Goal: Use online tool/utility: Utilize a website feature to perform a specific function

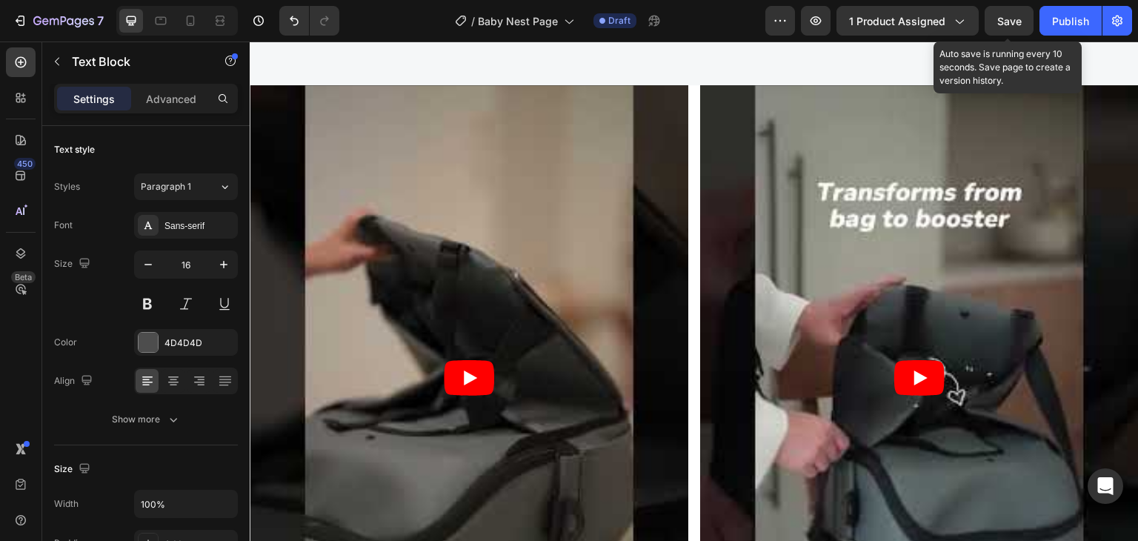
scroll to position [3037, 0]
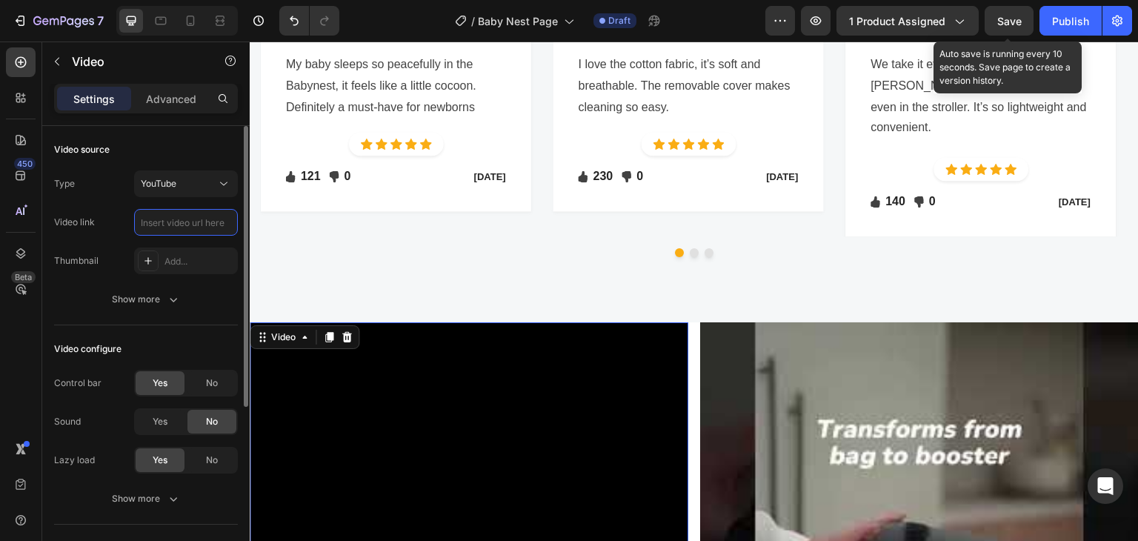
scroll to position [0, 0]
paste input "[URL][DOMAIN_NAME]"
type input "[URL][DOMAIN_NAME]"
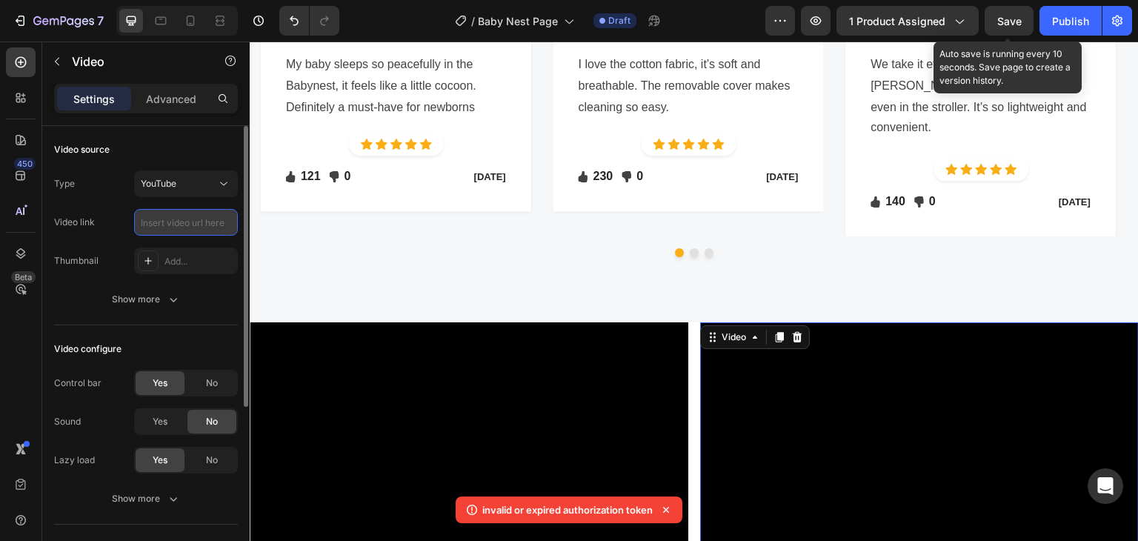
paste input "[URL][DOMAIN_NAME]"
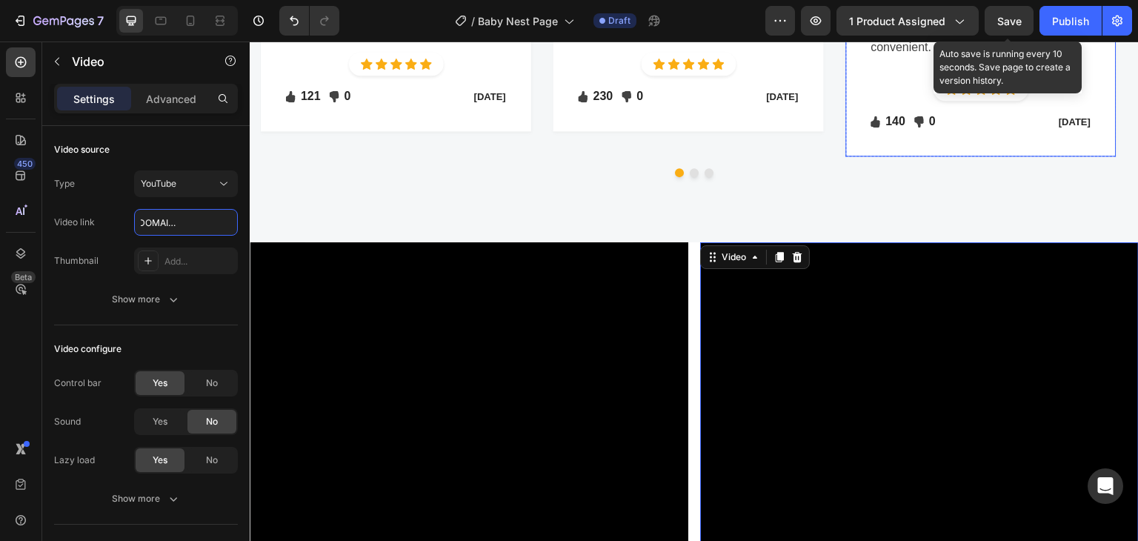
scroll to position [3185, 0]
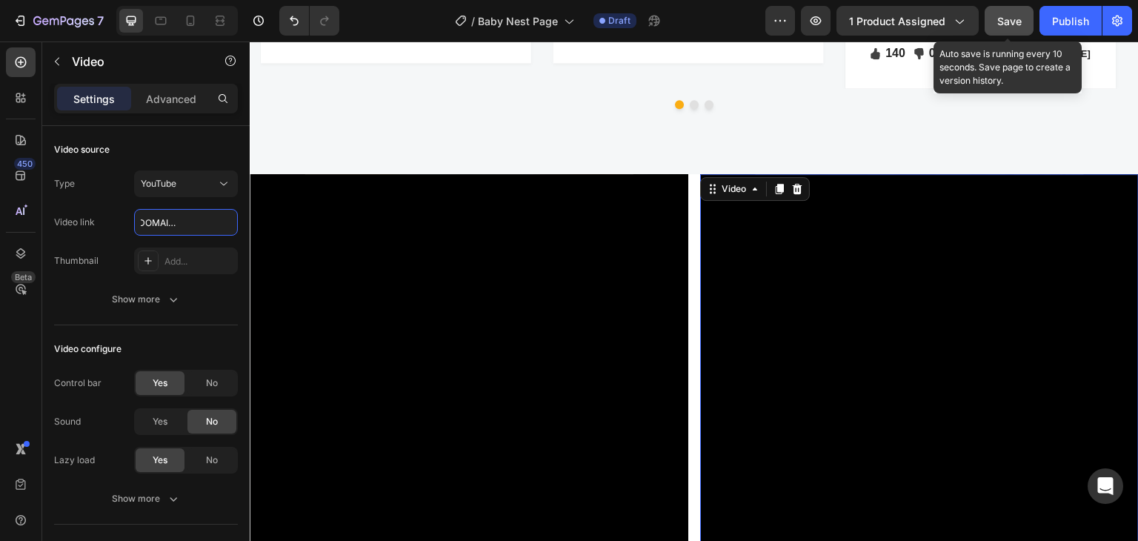
type input "[URL][DOMAIN_NAME]"
click at [1004, 24] on span "Save" at bounding box center [1009, 21] width 24 height 13
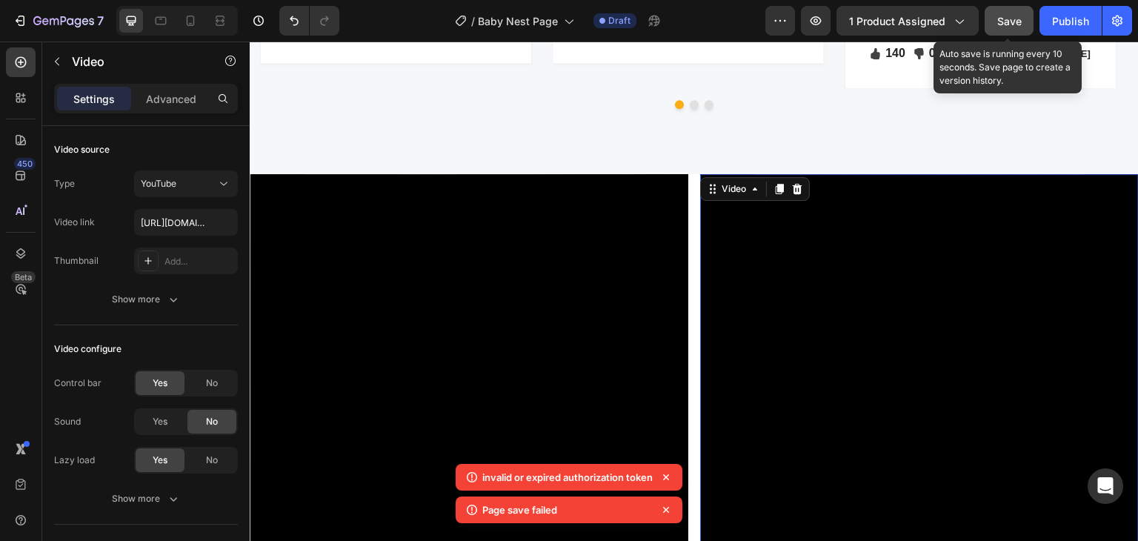
click at [1011, 22] on span "Save" at bounding box center [1009, 21] width 24 height 13
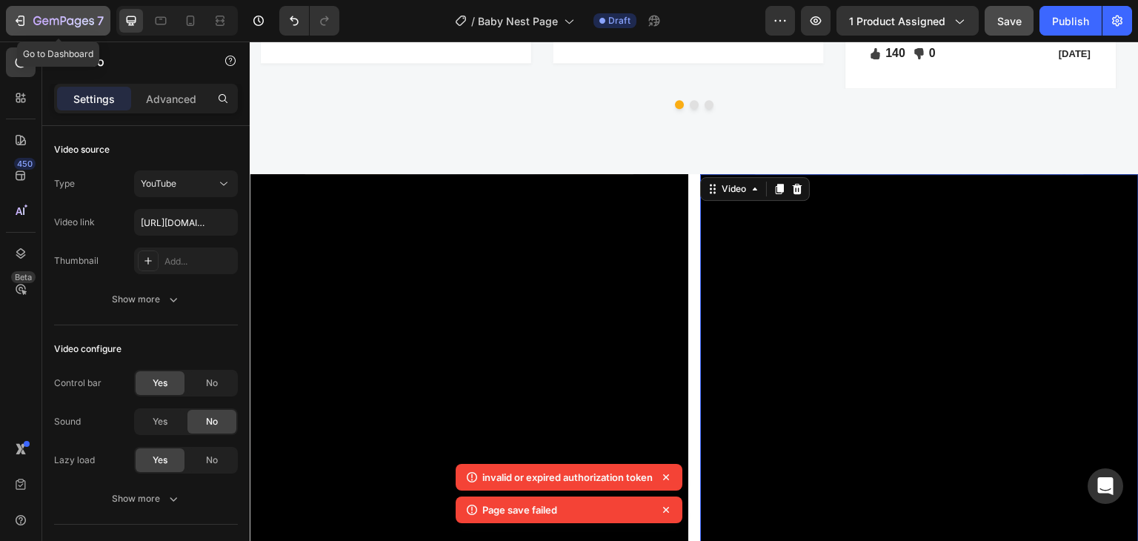
click at [50, 15] on div "7" at bounding box center [68, 21] width 70 height 18
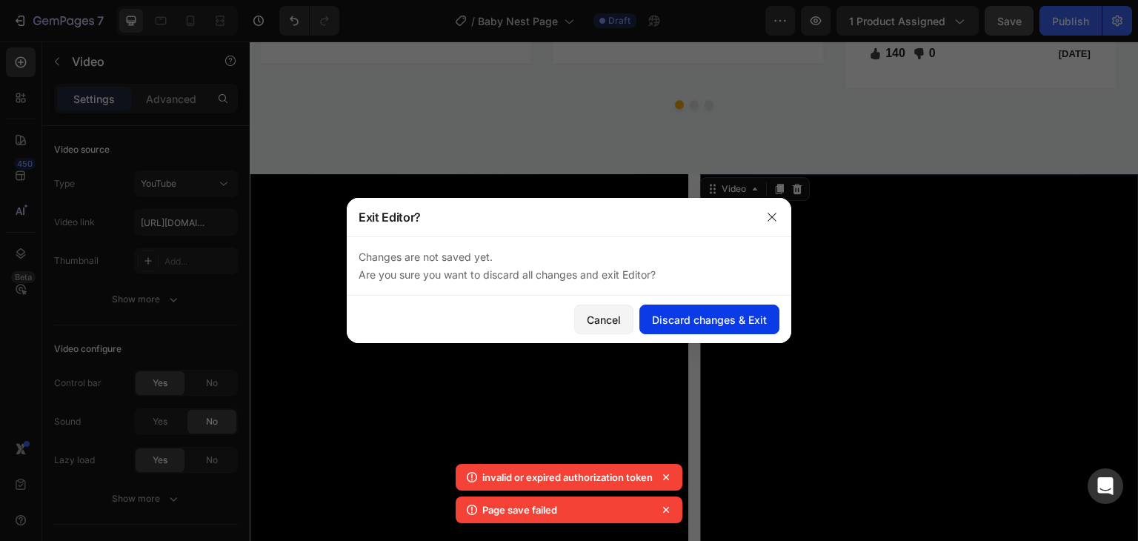
click at [693, 330] on button "Discard changes & Exit" at bounding box center [709, 319] width 140 height 30
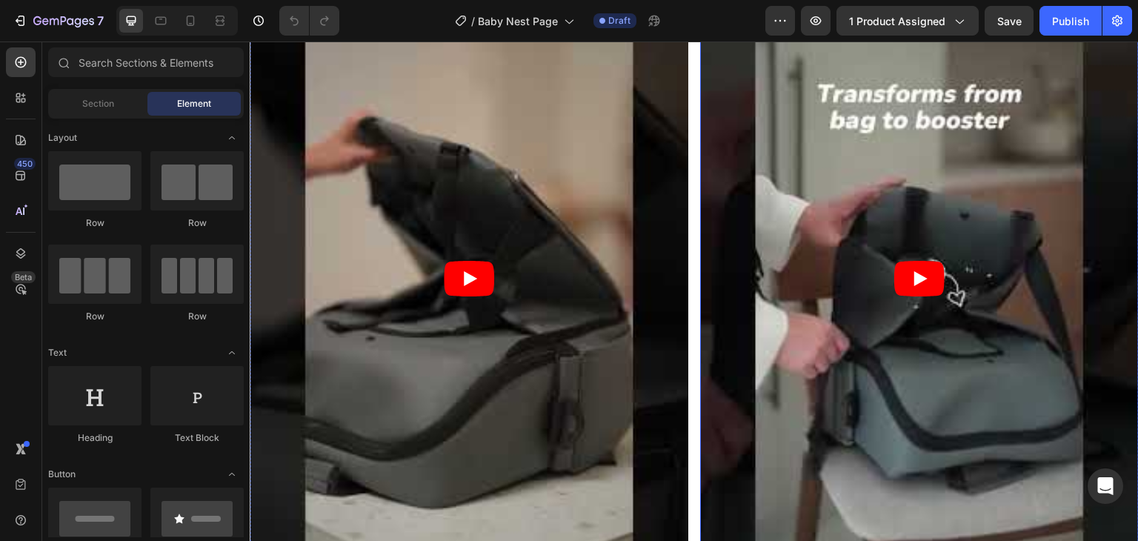
scroll to position [3408, 0]
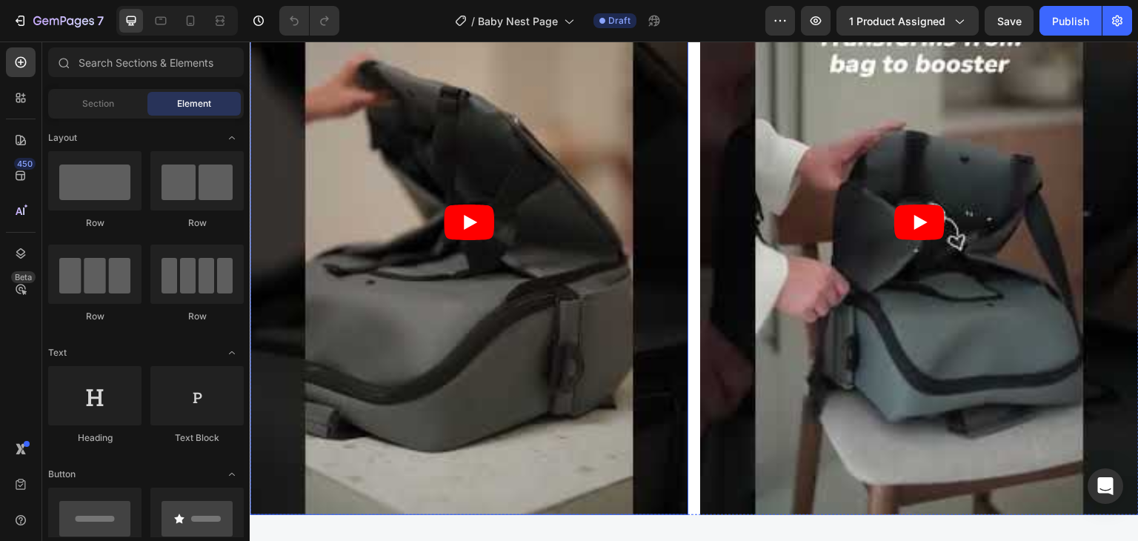
click at [667, 159] on article at bounding box center [469, 222] width 439 height 584
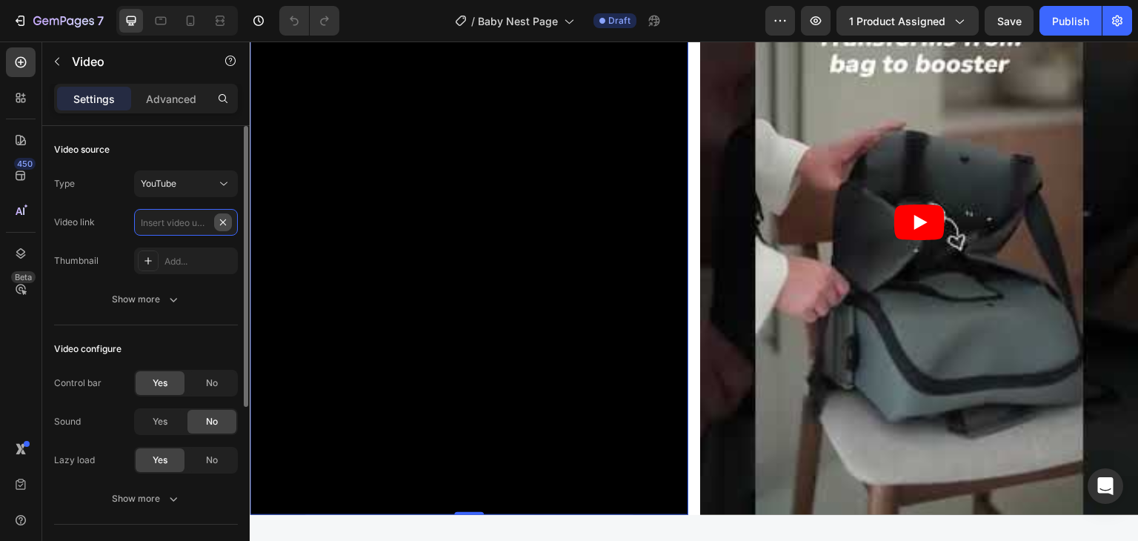
scroll to position [0, 0]
paste input "[URL][DOMAIN_NAME]"
type input "[URL][DOMAIN_NAME]"
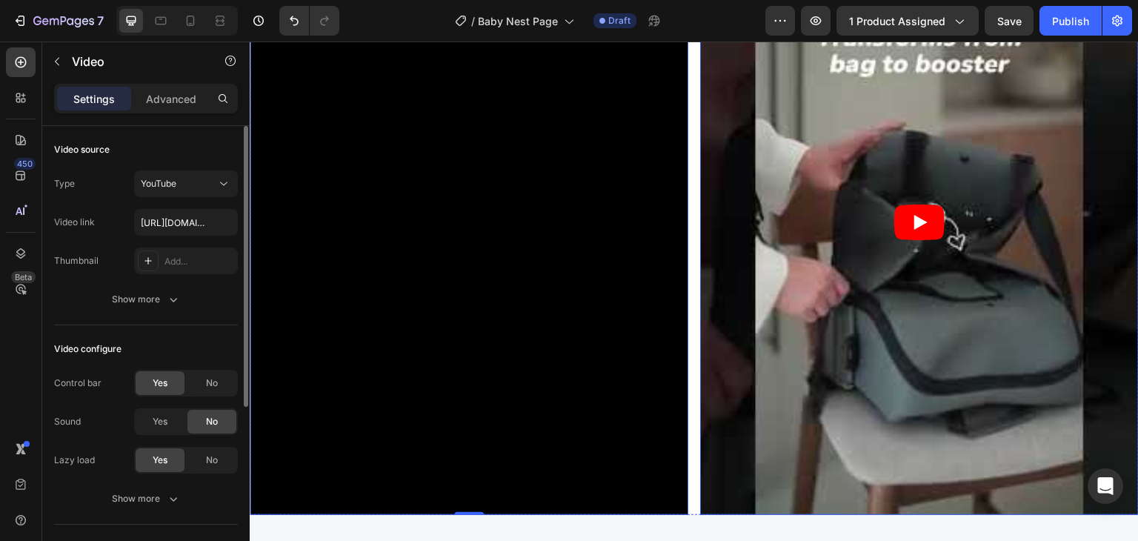
click at [730, 259] on article at bounding box center [919, 222] width 439 height 584
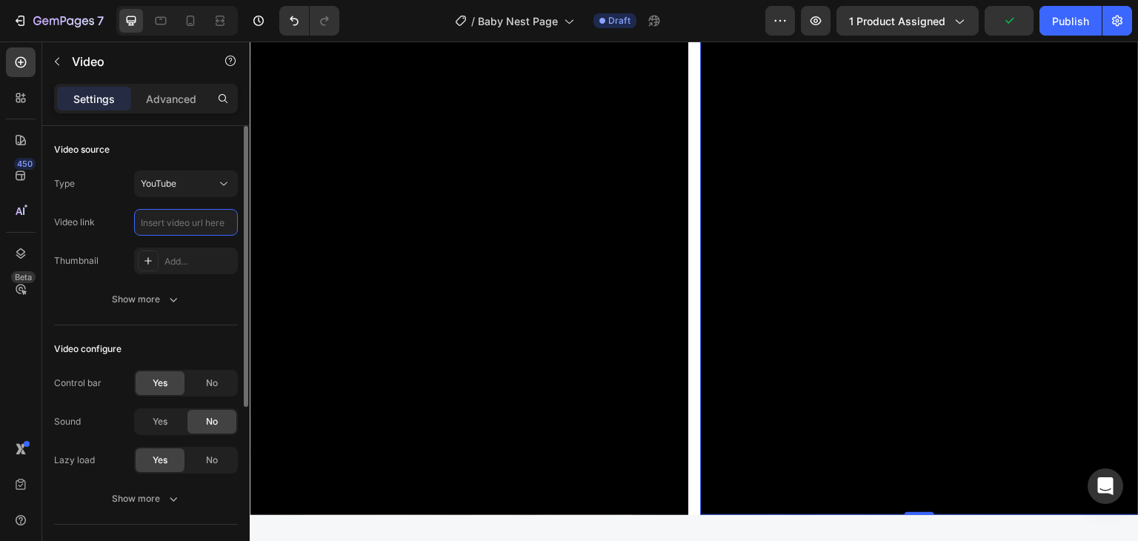
paste input "[URL][DOMAIN_NAME]"
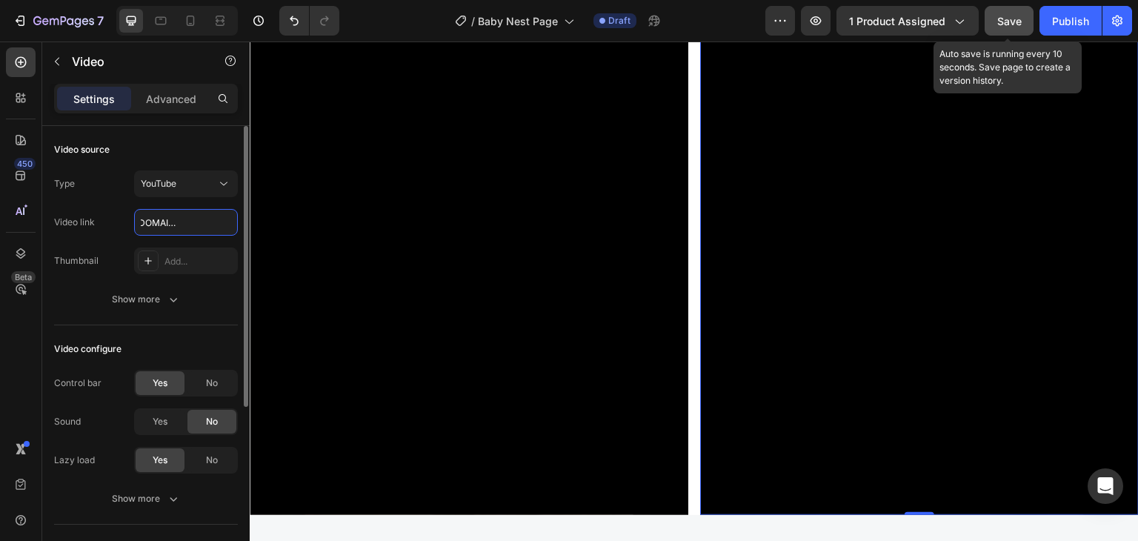
type input "[URL][DOMAIN_NAME]"
click at [1013, 24] on span "Save" at bounding box center [1009, 21] width 24 height 13
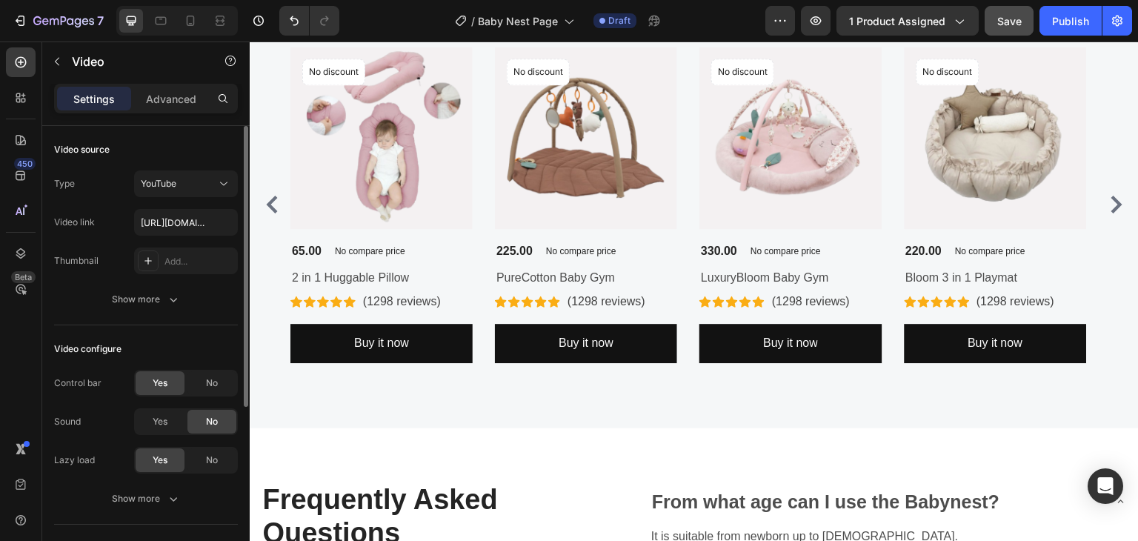
scroll to position [4297, 0]
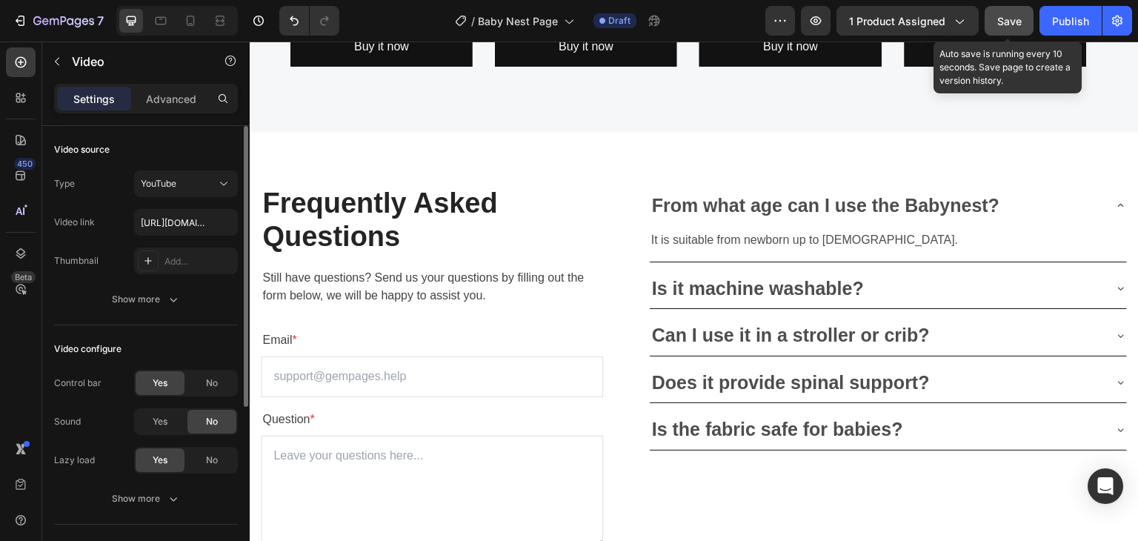
click at [1007, 15] on span "Save" at bounding box center [1009, 21] width 24 height 13
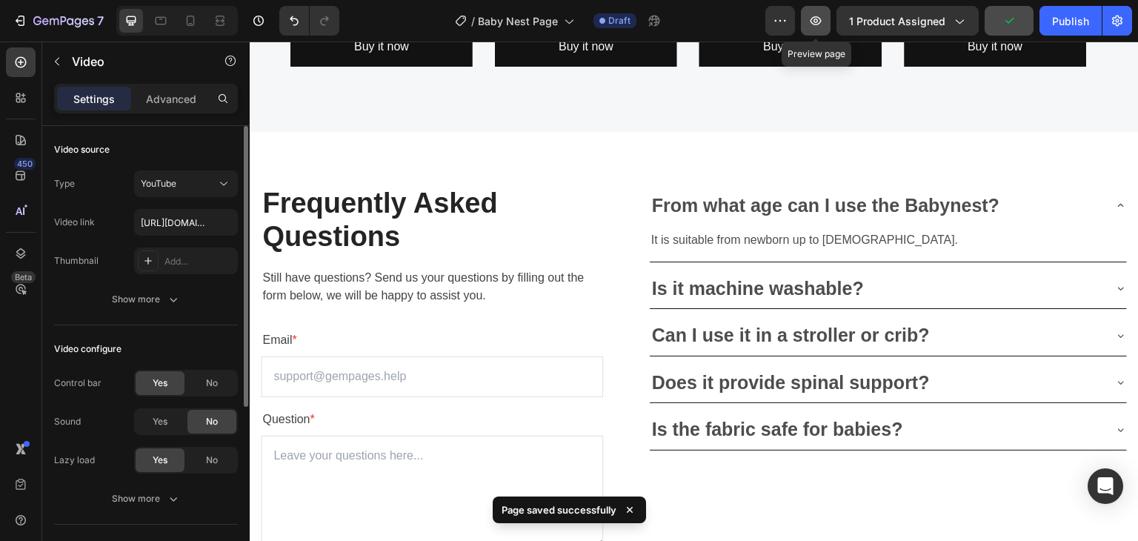
click at [816, 27] on icon "button" at bounding box center [815, 20] width 15 height 15
